Goal: Find specific page/section: Find specific page/section

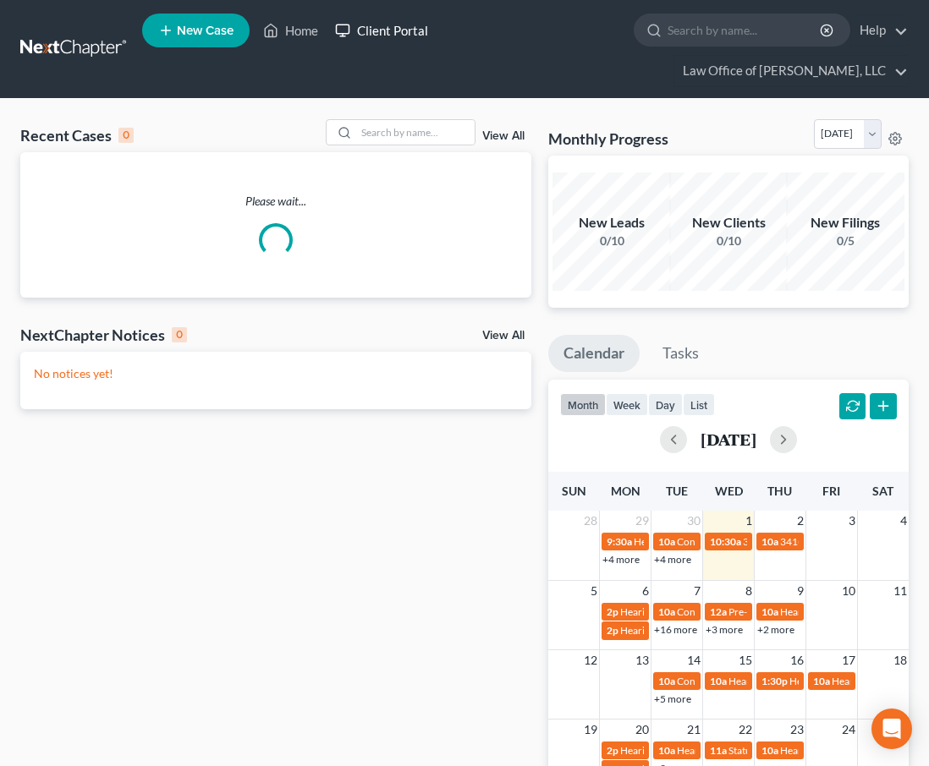
click at [384, 37] on link "Client Portal" at bounding box center [381, 30] width 110 height 30
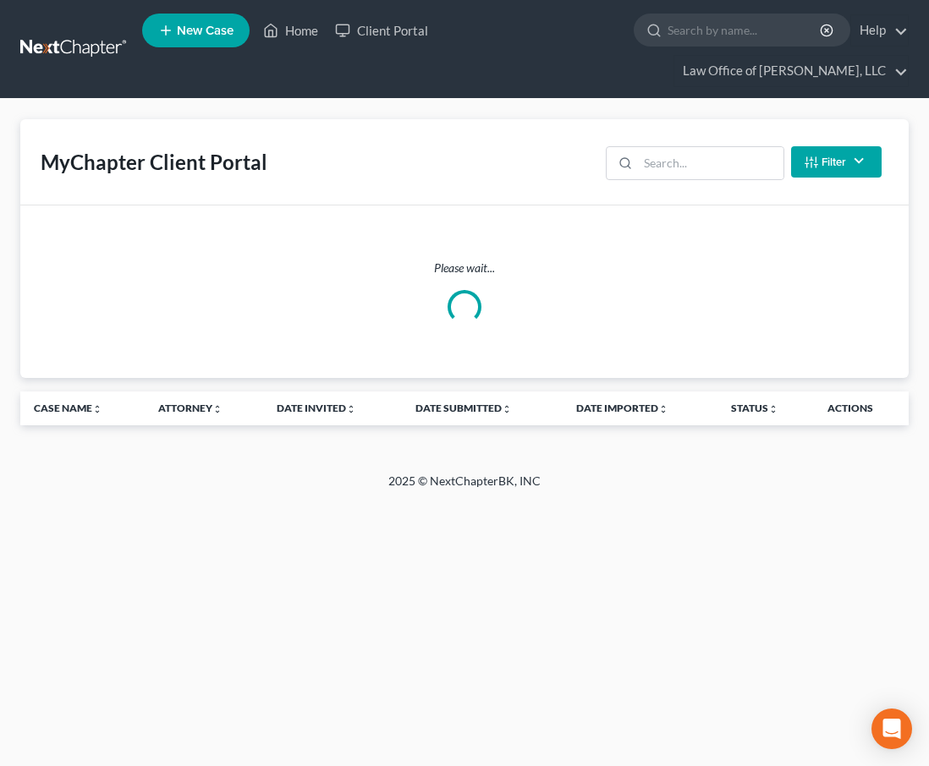
click at [711, 180] on div "Filter Status Filter... Invited In Progress Ready To Review Reviewed Imported S…" at bounding box center [743, 162] width 289 height 45
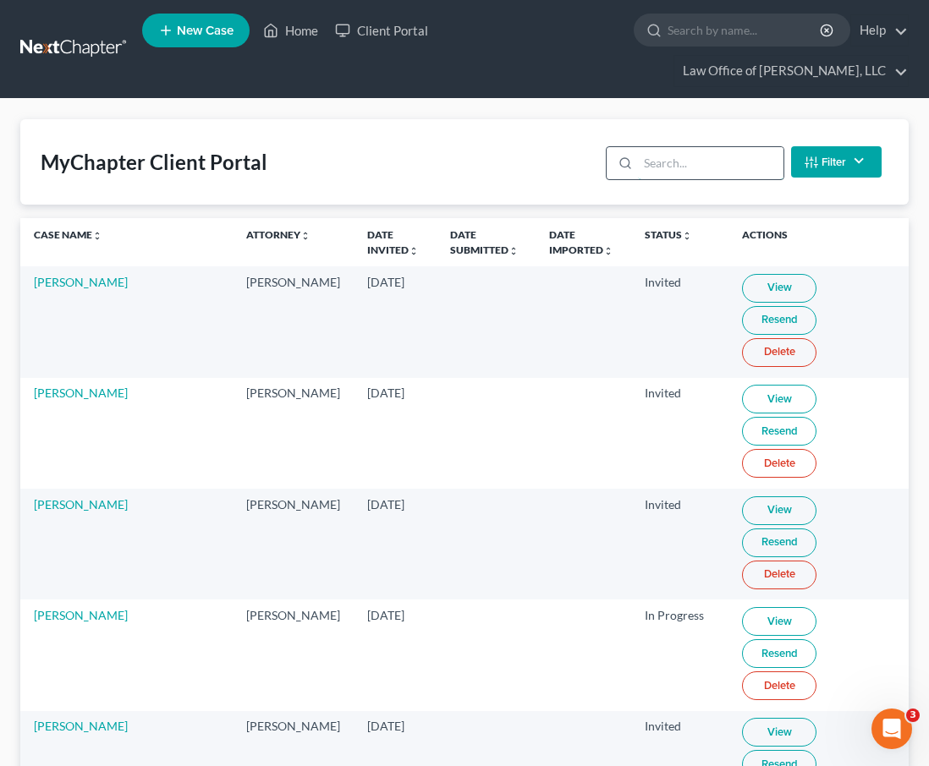
click at [699, 165] on input "search" at bounding box center [710, 163] width 145 height 32
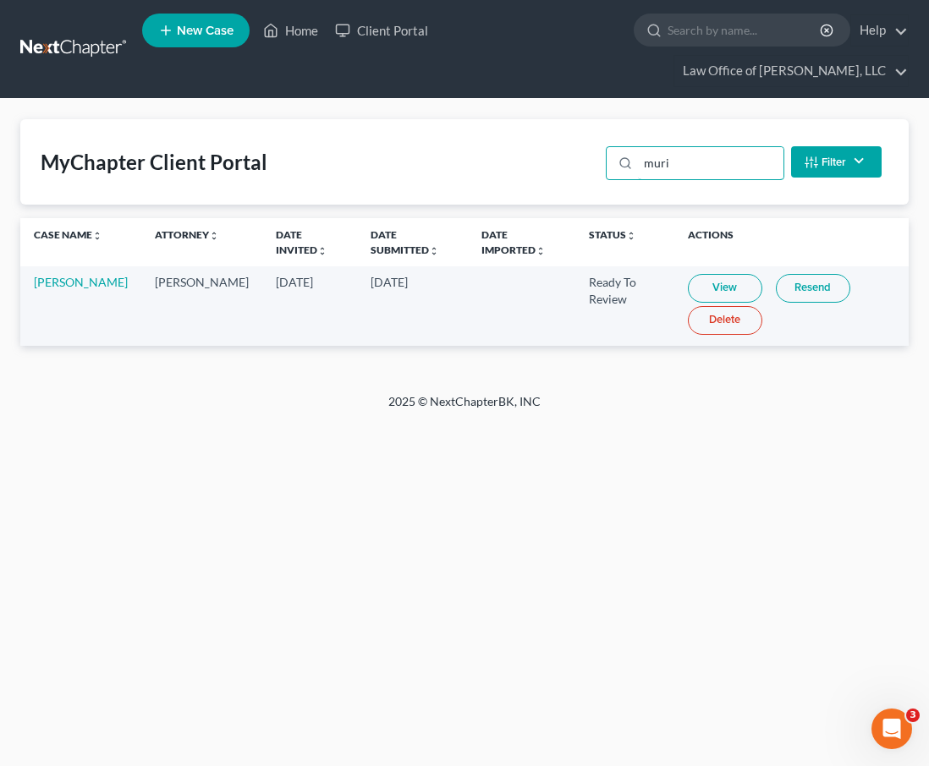
type input "muri"
click at [694, 284] on link "View" at bounding box center [725, 288] width 74 height 29
click at [698, 33] on input "search" at bounding box center [744, 29] width 155 height 31
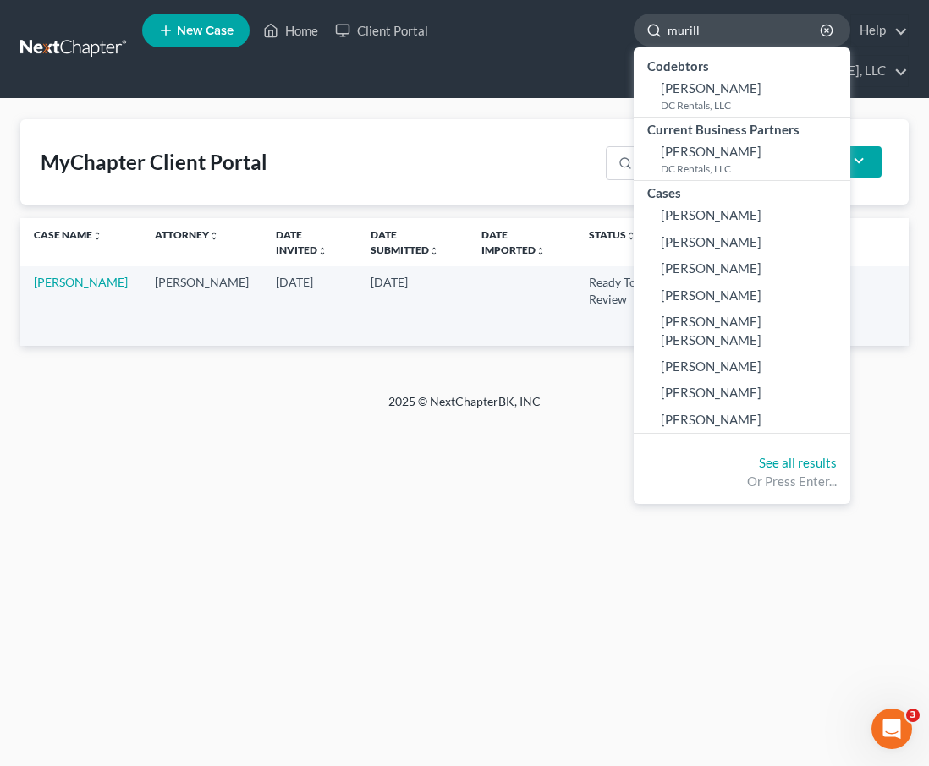
type input "[PERSON_NAME]"
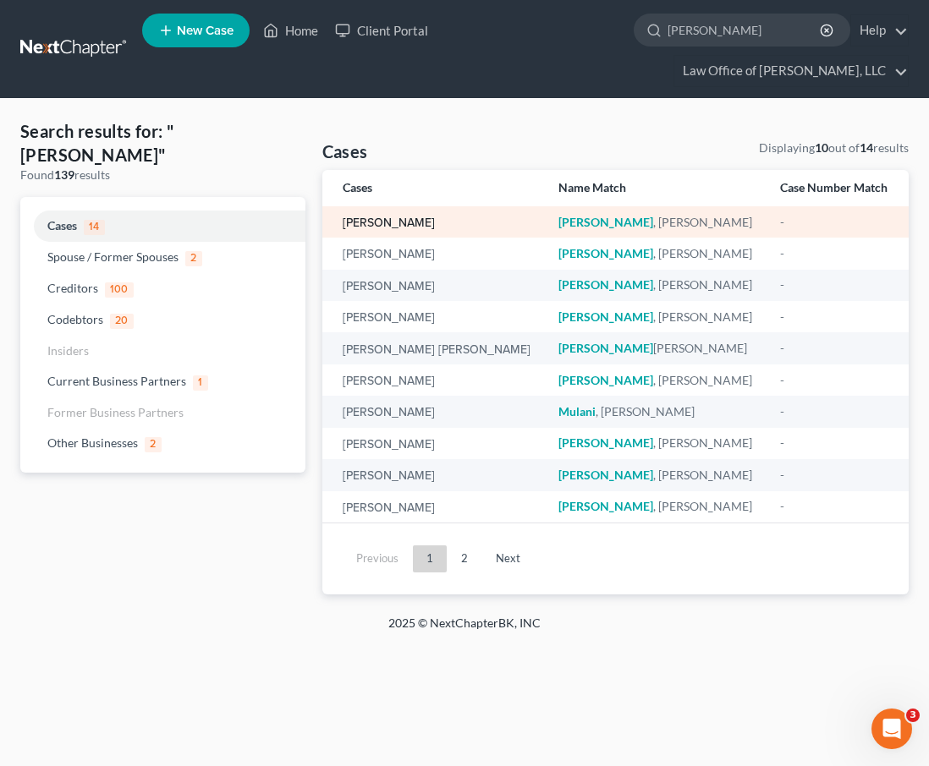
click at [378, 217] on link "[PERSON_NAME]" at bounding box center [388, 223] width 92 height 12
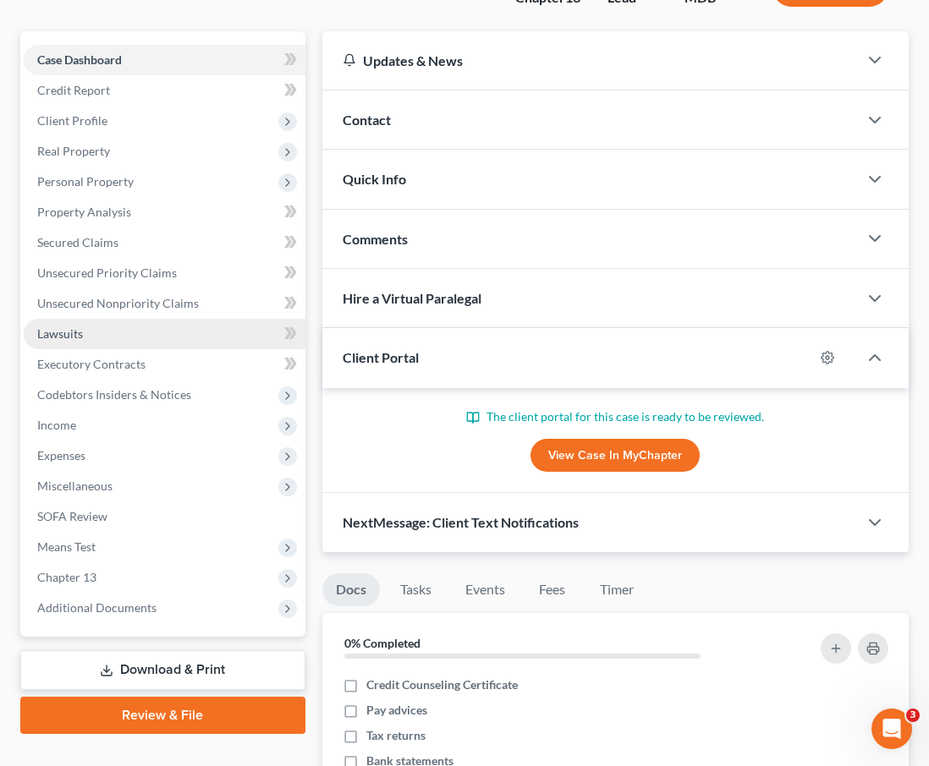
scroll to position [166, 0]
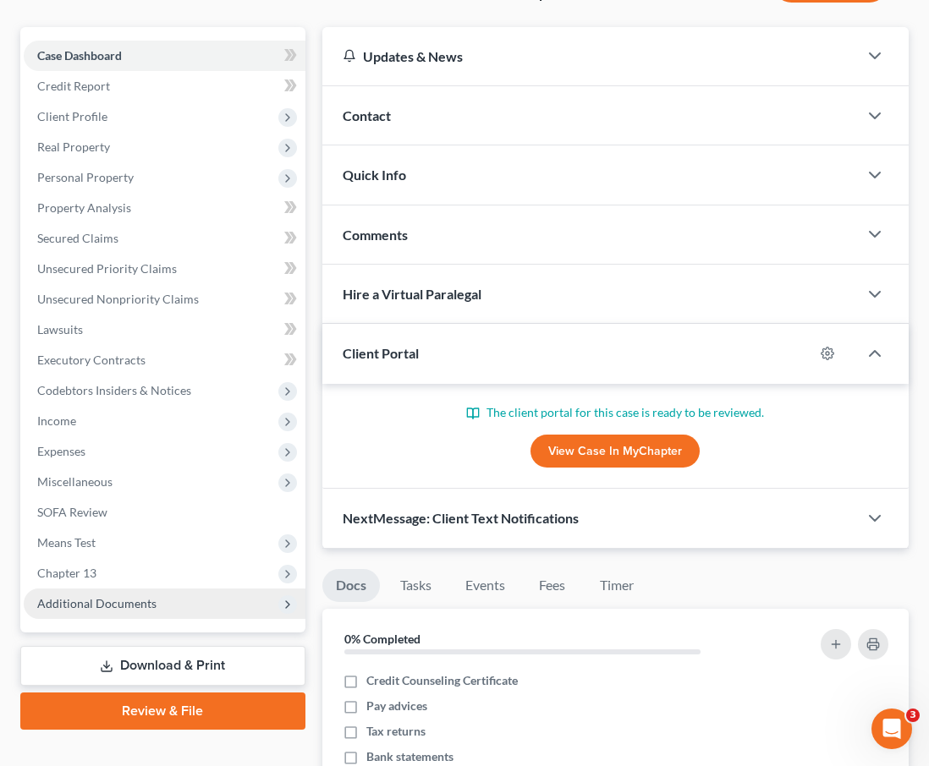
click at [159, 607] on span "Additional Documents" at bounding box center [165, 604] width 282 height 30
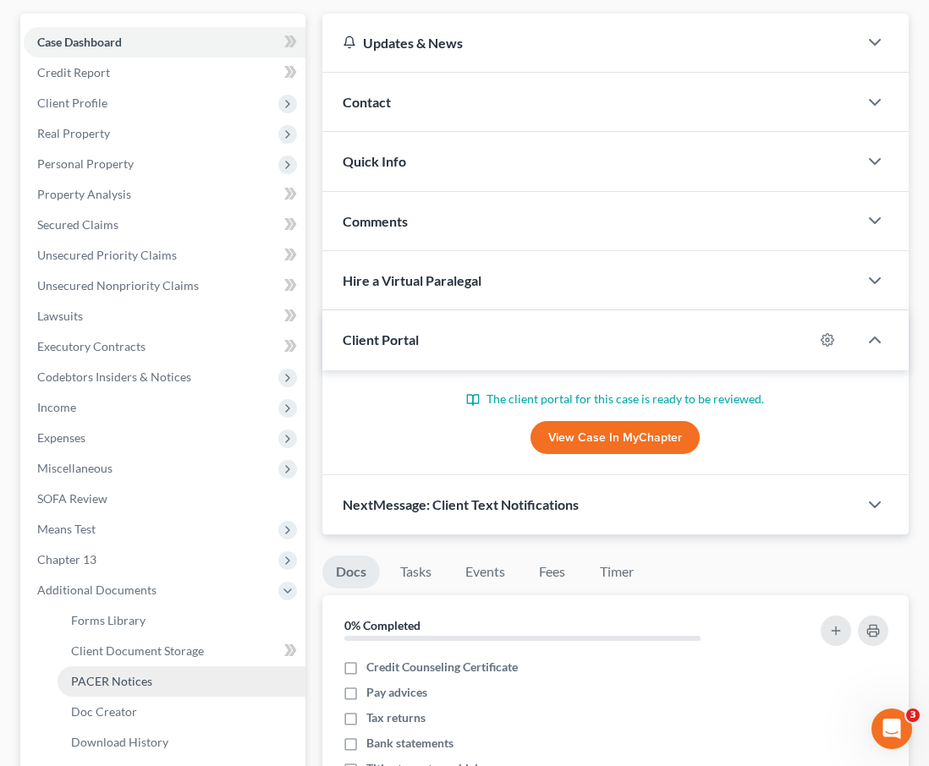
click at [147, 671] on link "PACER Notices" at bounding box center [182, 681] width 248 height 30
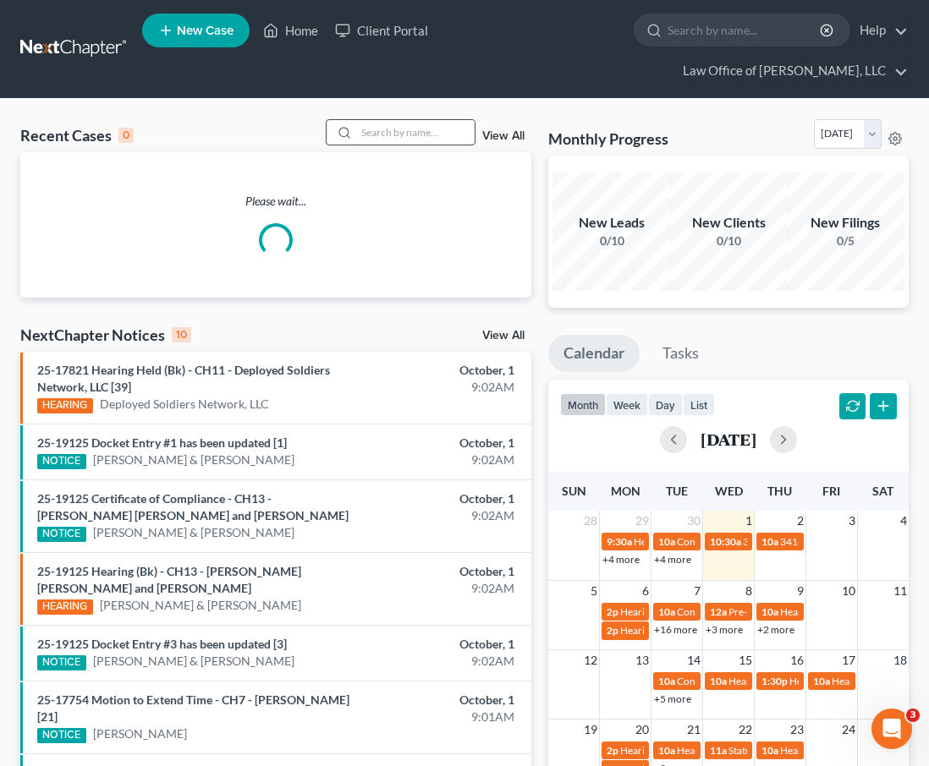
click at [380, 132] on input "search" at bounding box center [415, 132] width 118 height 25
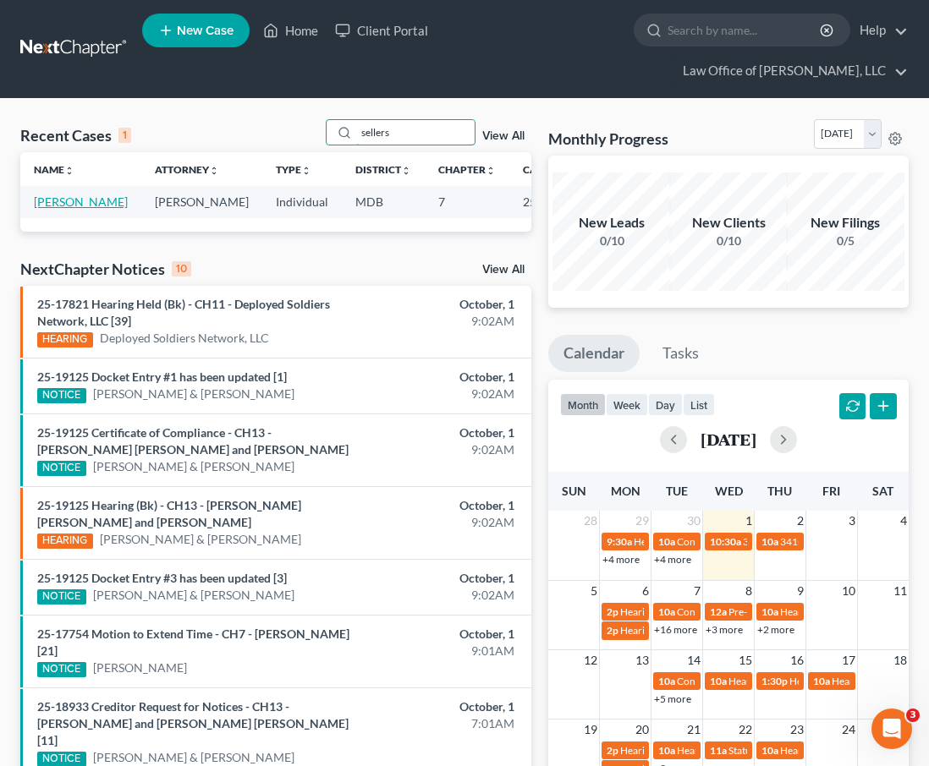
type input "sellers"
click at [47, 198] on link "Sellers, Adam" at bounding box center [81, 201] width 94 height 14
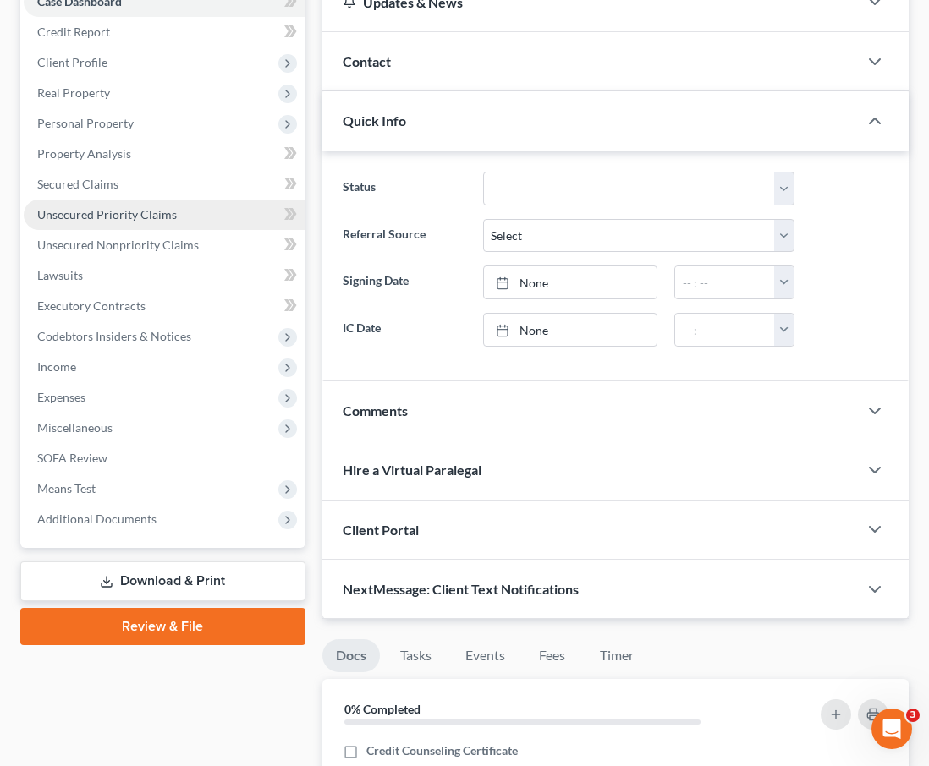
scroll to position [293, 0]
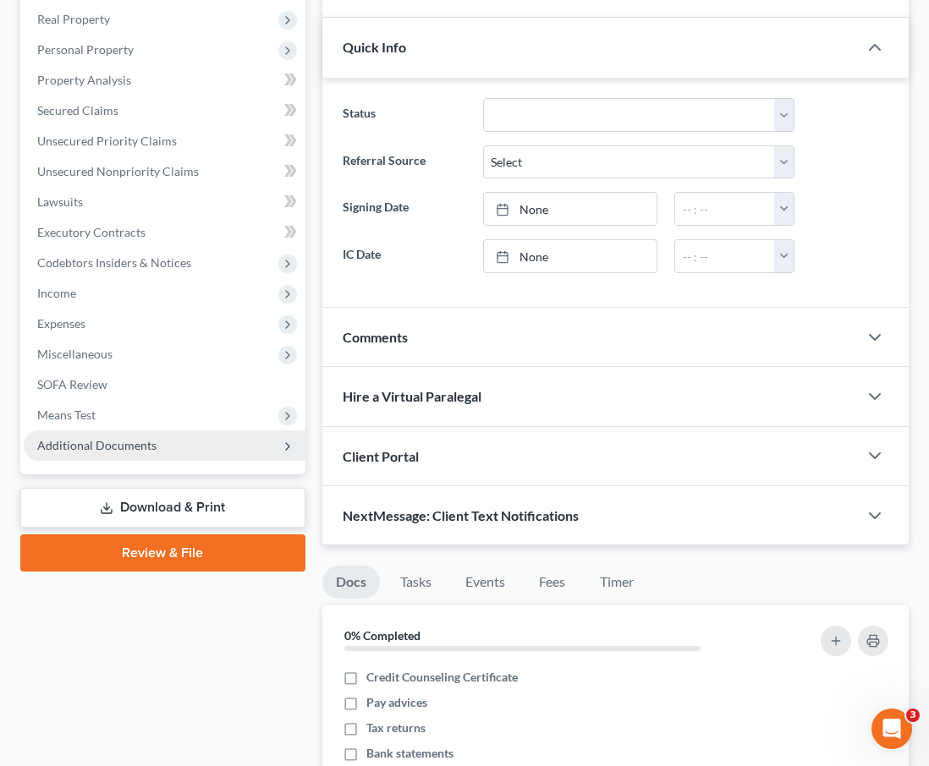
click at [76, 443] on span "Additional Documents" at bounding box center [96, 445] width 119 height 14
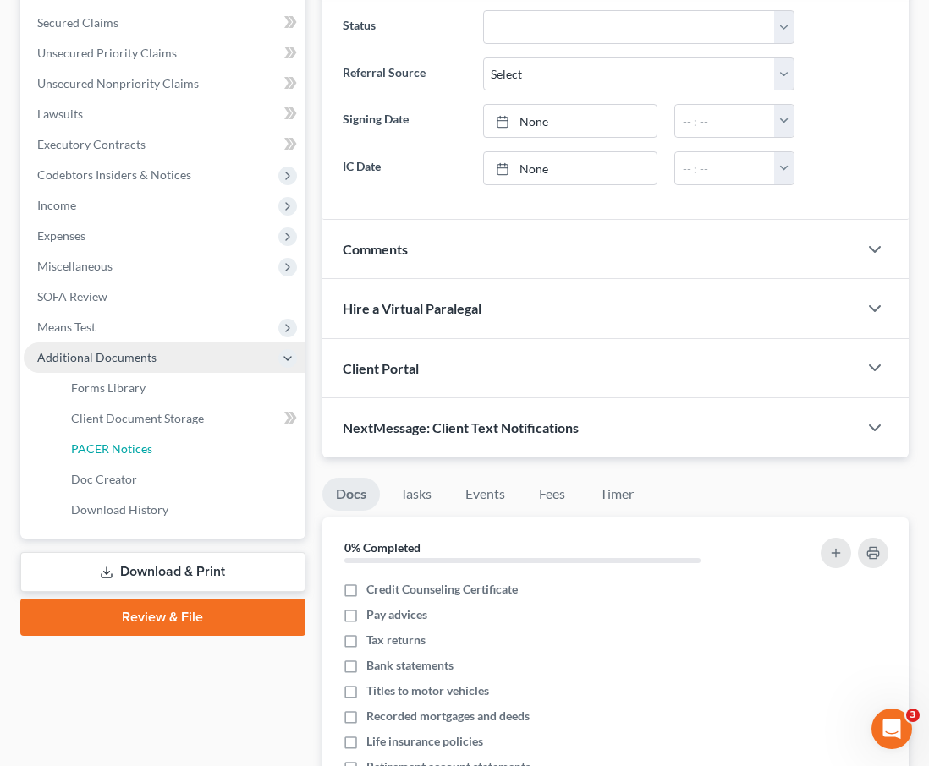
click at [76, 443] on span "PACER Notices" at bounding box center [111, 448] width 81 height 14
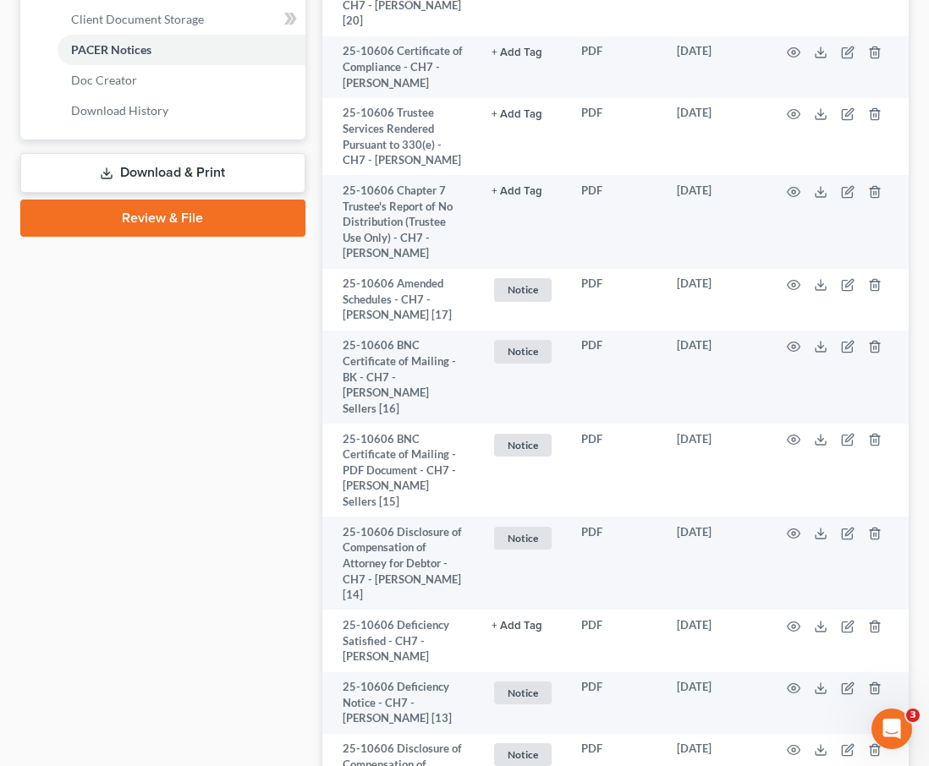
scroll to position [988, 0]
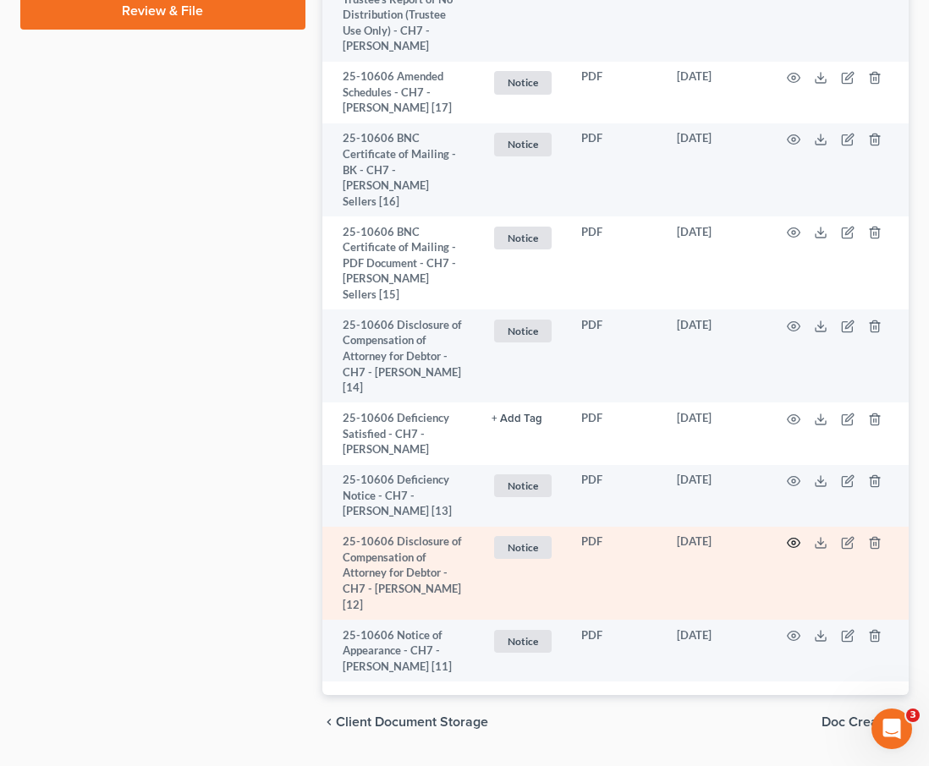
click at [793, 541] on circle "button" at bounding box center [793, 542] width 3 height 3
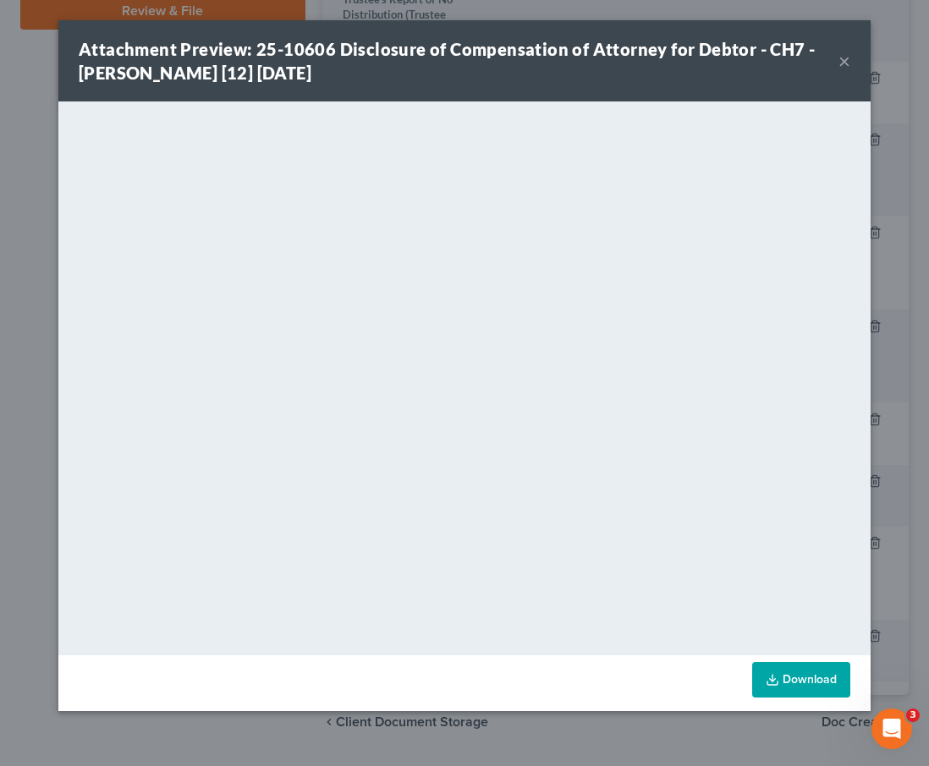
click at [846, 58] on button "×" at bounding box center [844, 61] width 12 height 20
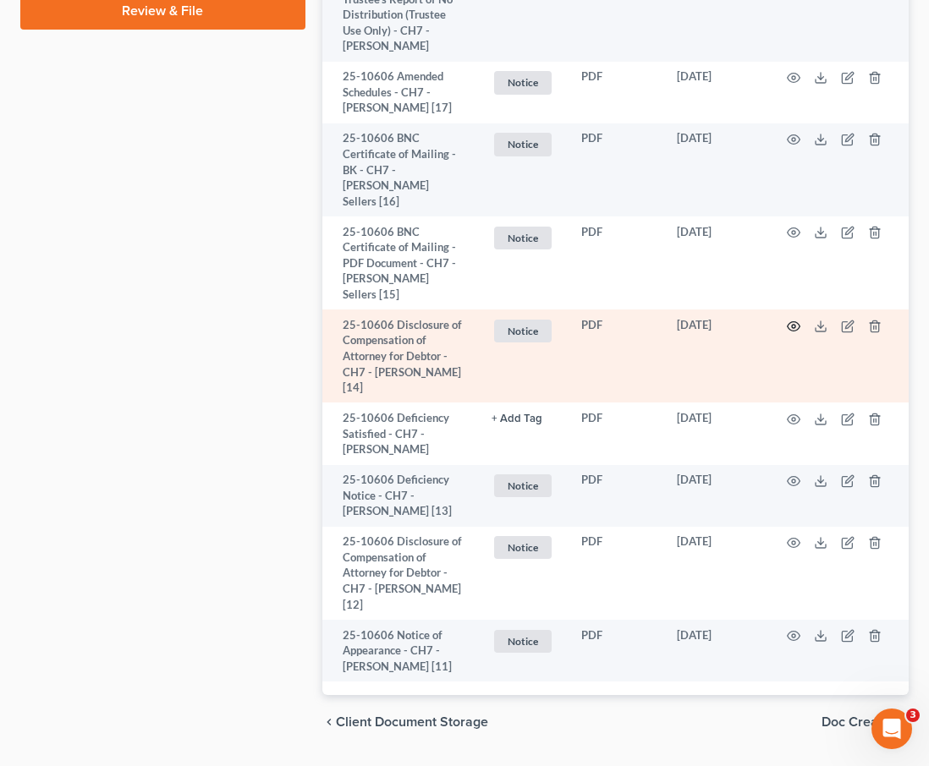
click at [787, 321] on icon "button" at bounding box center [793, 325] width 13 height 9
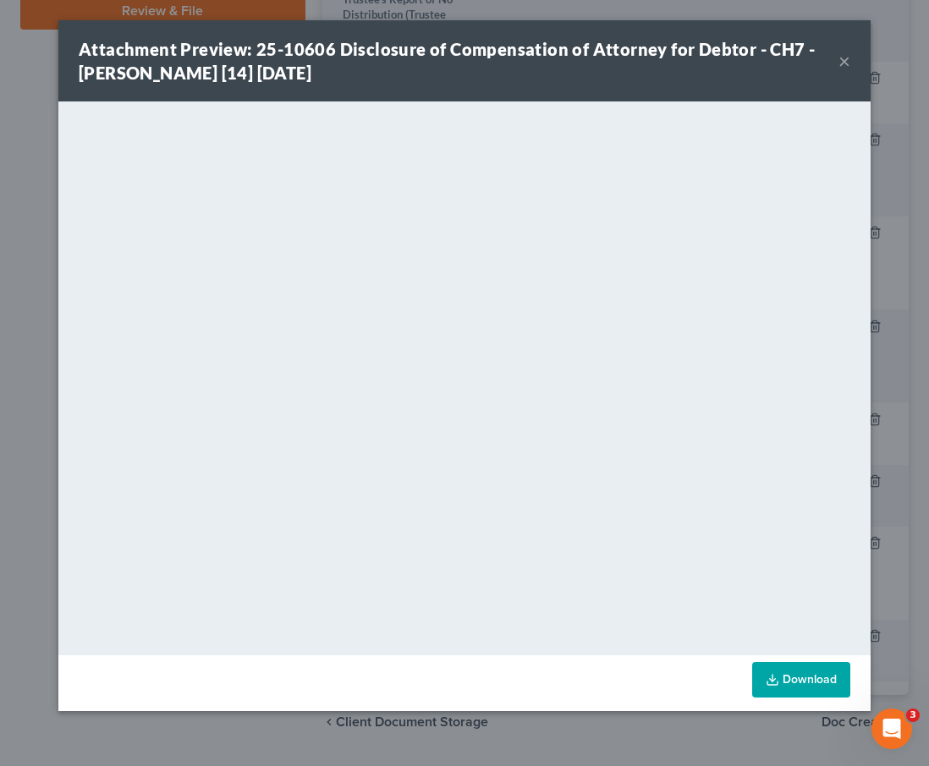
click at [844, 62] on button "×" at bounding box center [844, 61] width 12 height 20
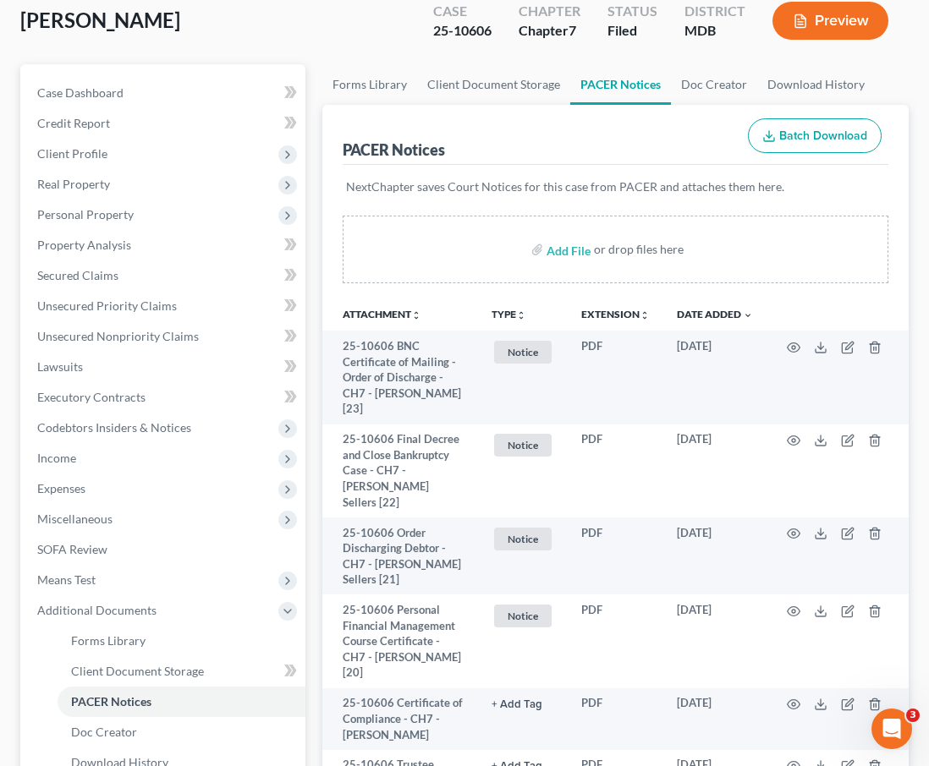
scroll to position [0, 0]
